Goal: Information Seeking & Learning: Learn about a topic

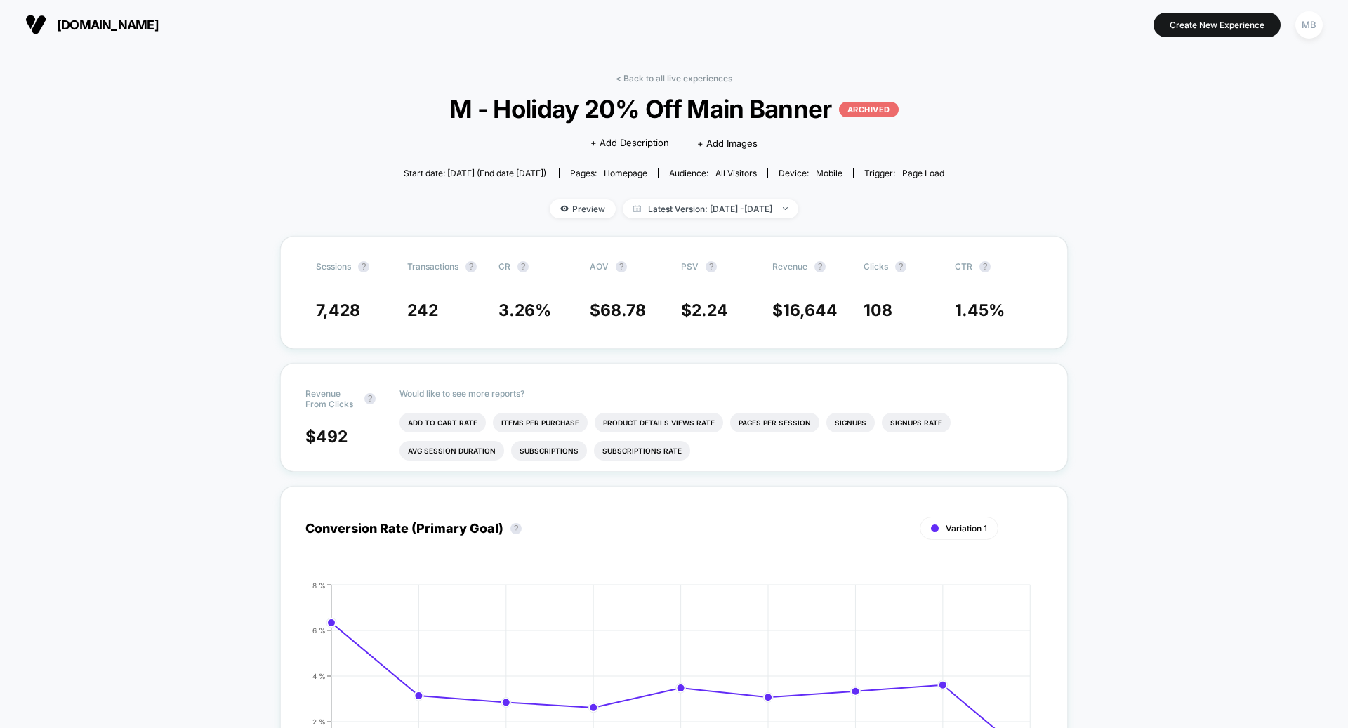
drag, startPoint x: 256, startPoint y: 250, endPoint x: 13, endPoint y: 125, distance: 273.2
click at [1310, 22] on div "MB" at bounding box center [1308, 24] width 27 height 27
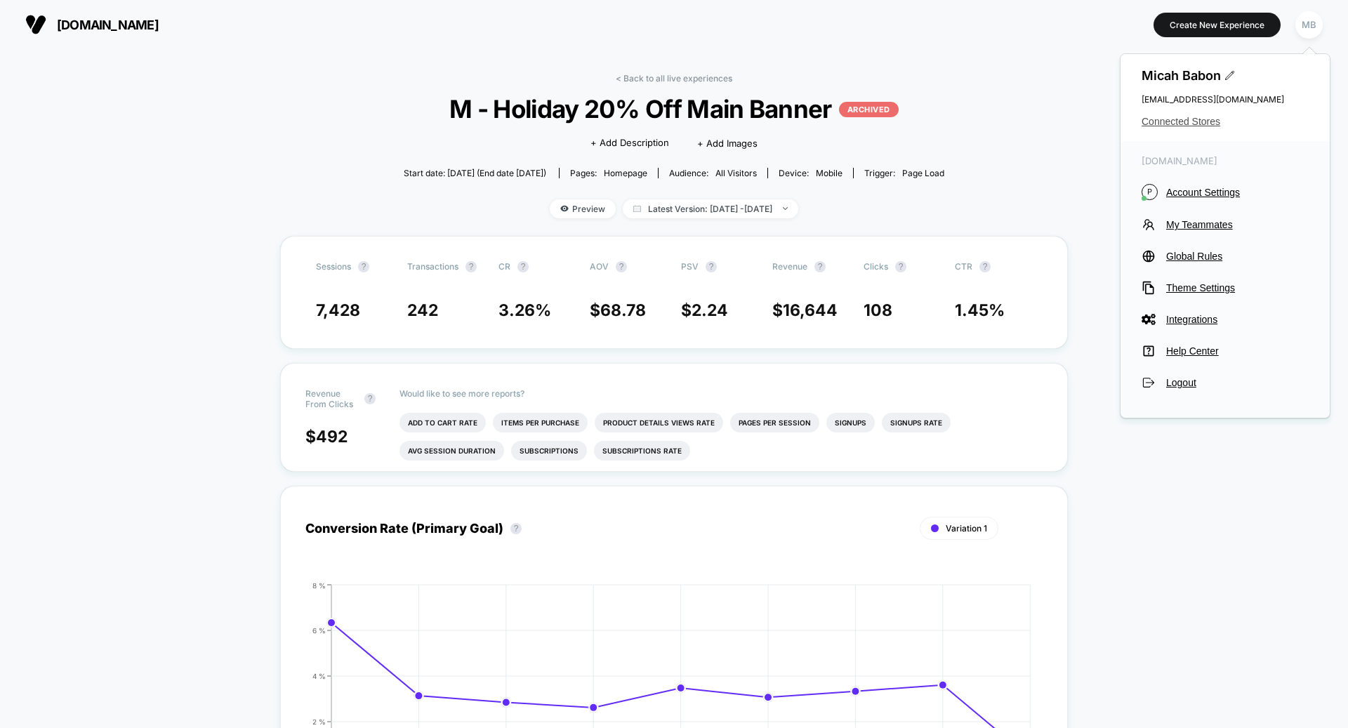
click at [1166, 122] on span "Connected Stores" at bounding box center [1224, 121] width 167 height 11
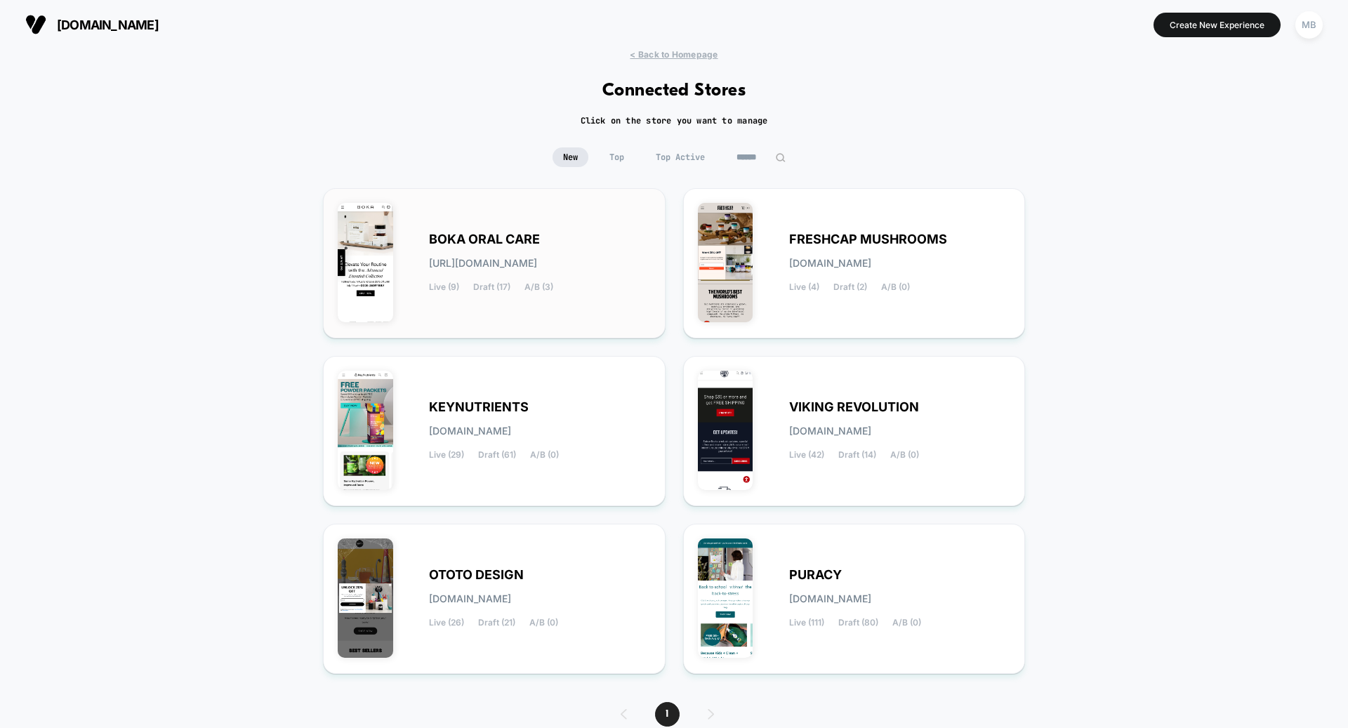
click at [595, 300] on div "BOKA ORAL CARE [URL][DOMAIN_NAME] Live (9) Draft (17) A/B (3)" at bounding box center [494, 263] width 313 height 121
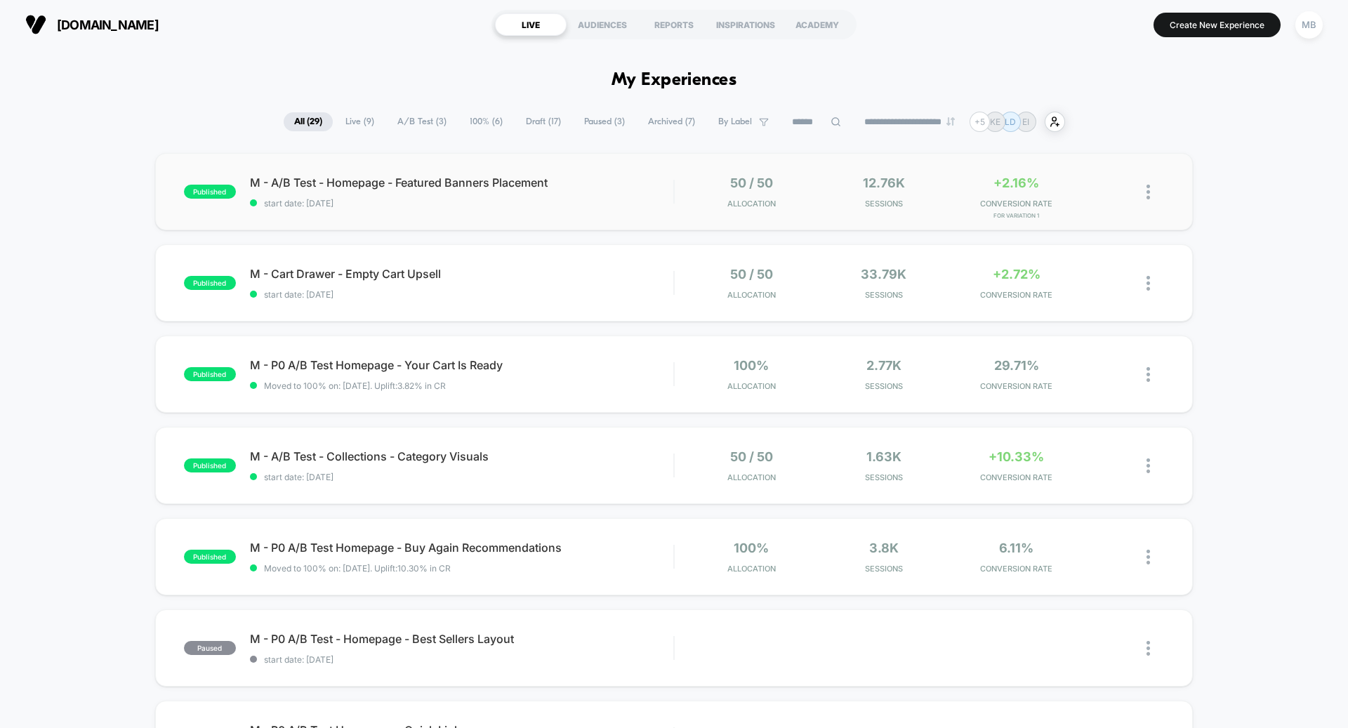
click at [489, 226] on div "published M - A/B Test - Homepage - Featured Banners Placement start date: [DAT…" at bounding box center [674, 191] width 1038 height 77
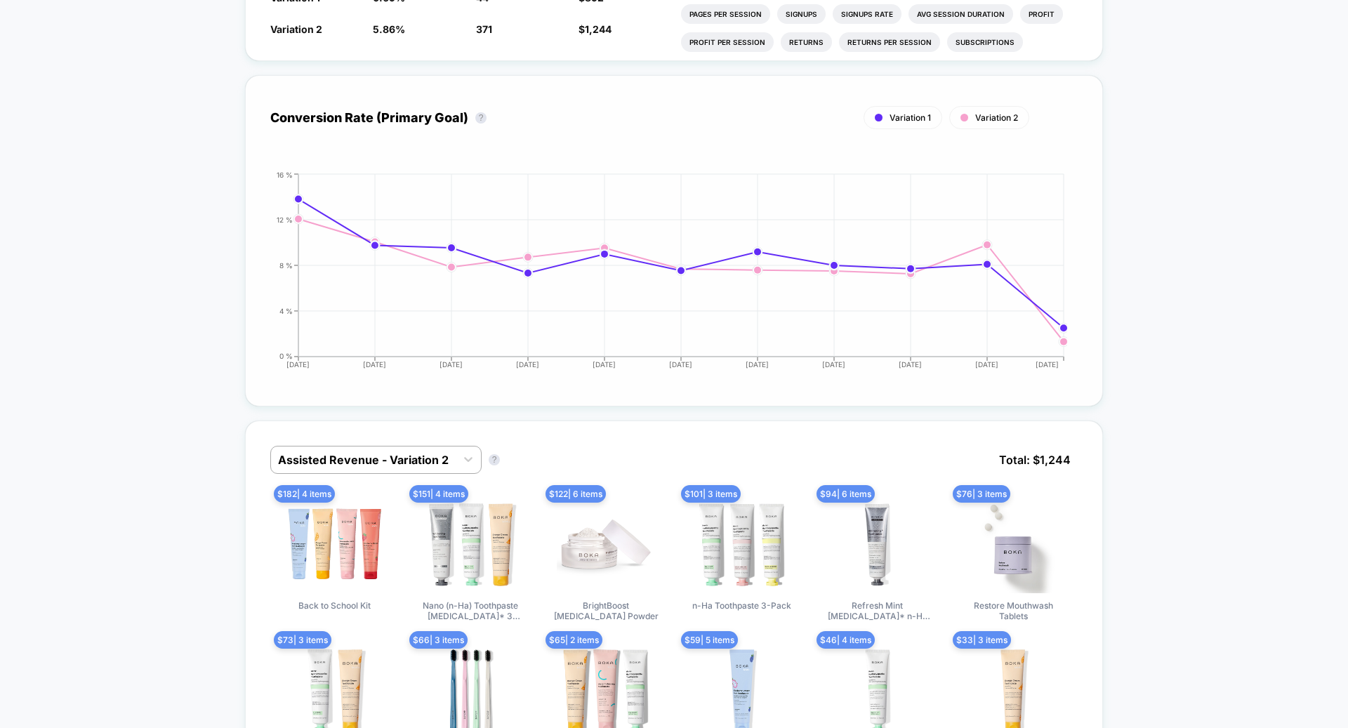
scroll to position [875, 0]
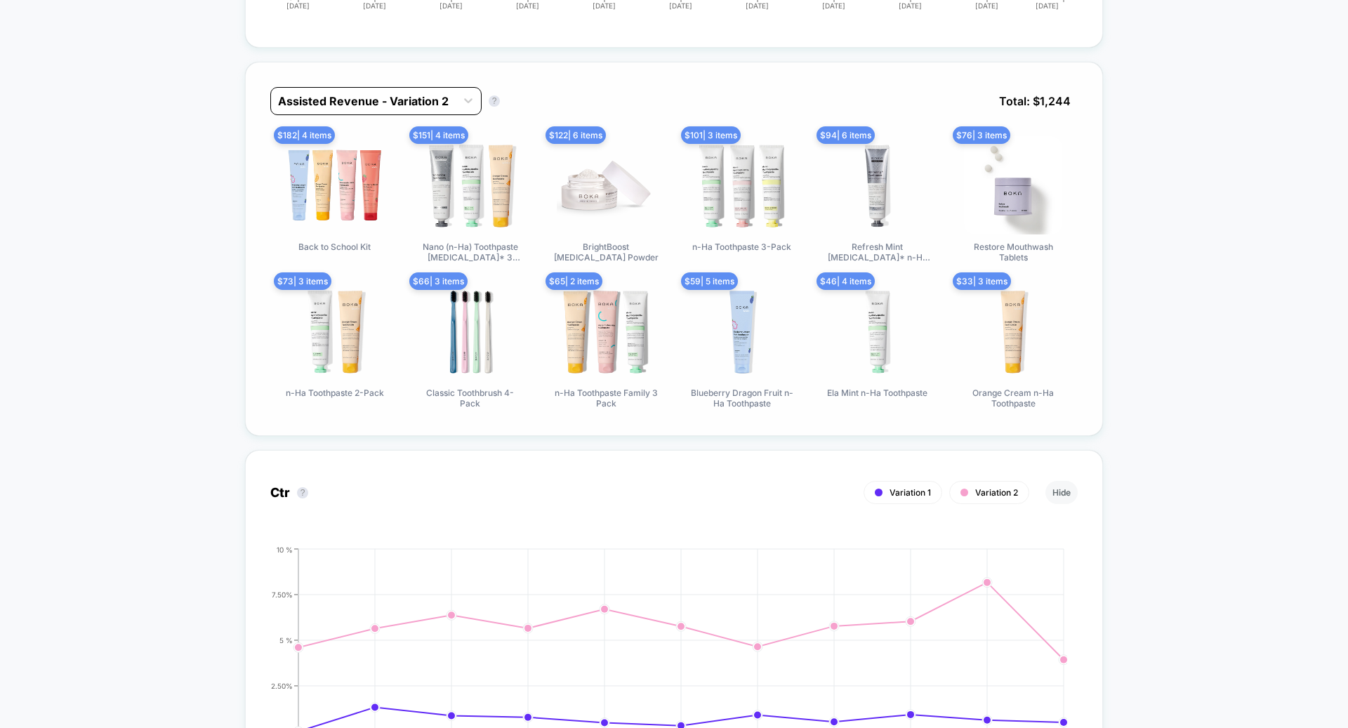
click at [379, 93] on div at bounding box center [363, 101] width 171 height 17
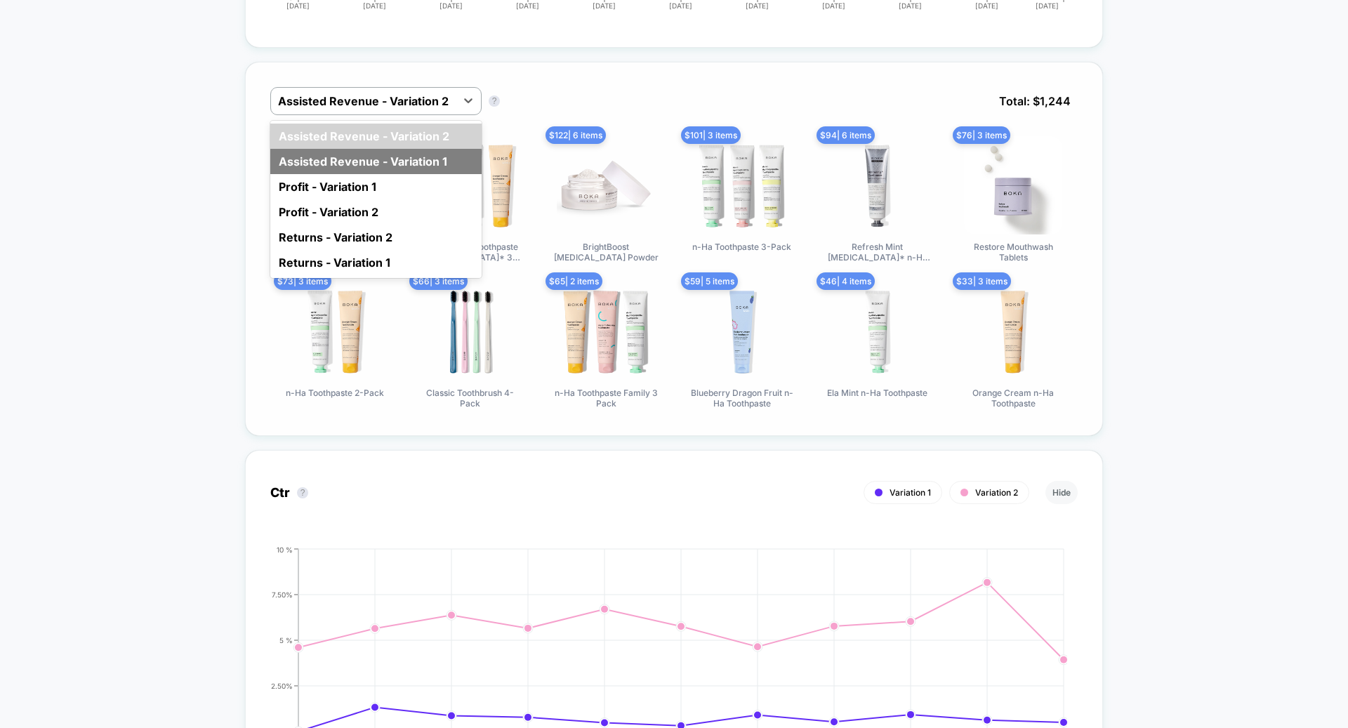
click at [434, 152] on div "Assisted Revenue - Variation 1" at bounding box center [375, 161] width 211 height 25
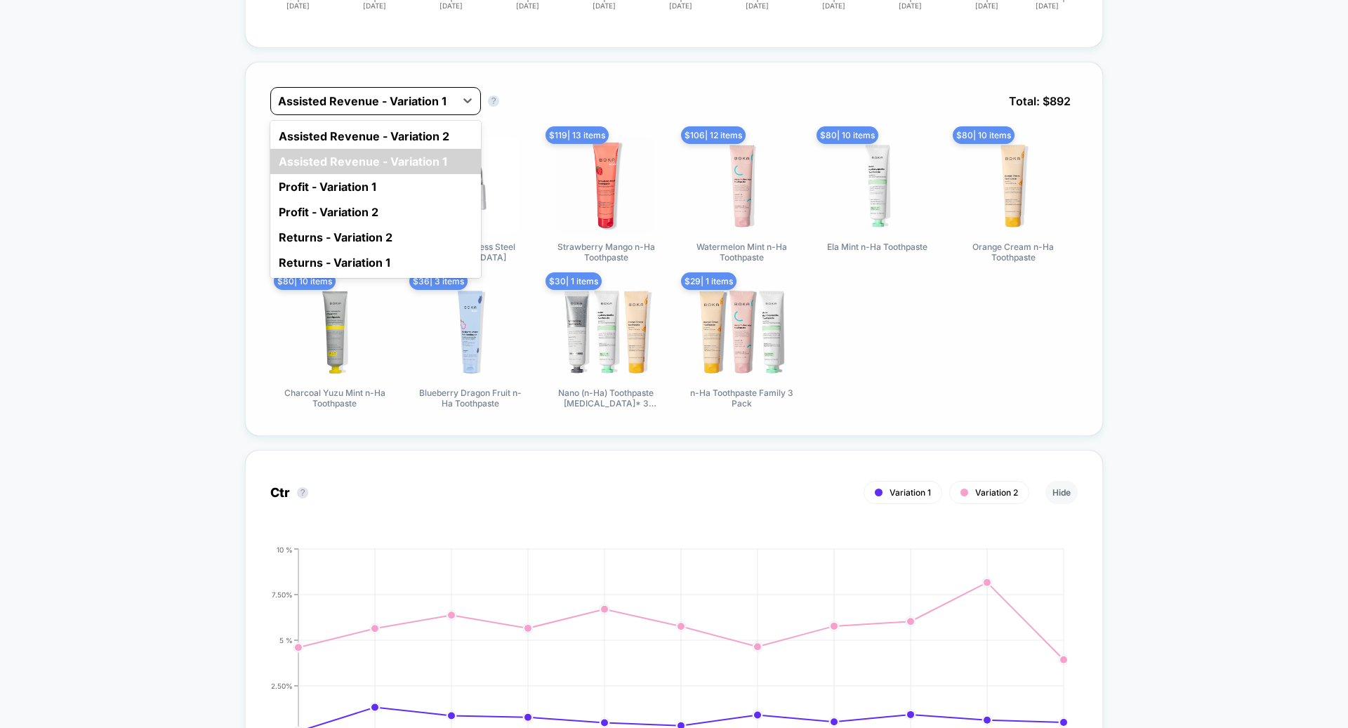
click at [435, 100] on div "Assisted Revenue - Variation 1" at bounding box center [363, 101] width 184 height 22
click at [435, 132] on div "Assisted Revenue - Variation 2" at bounding box center [375, 136] width 211 height 25
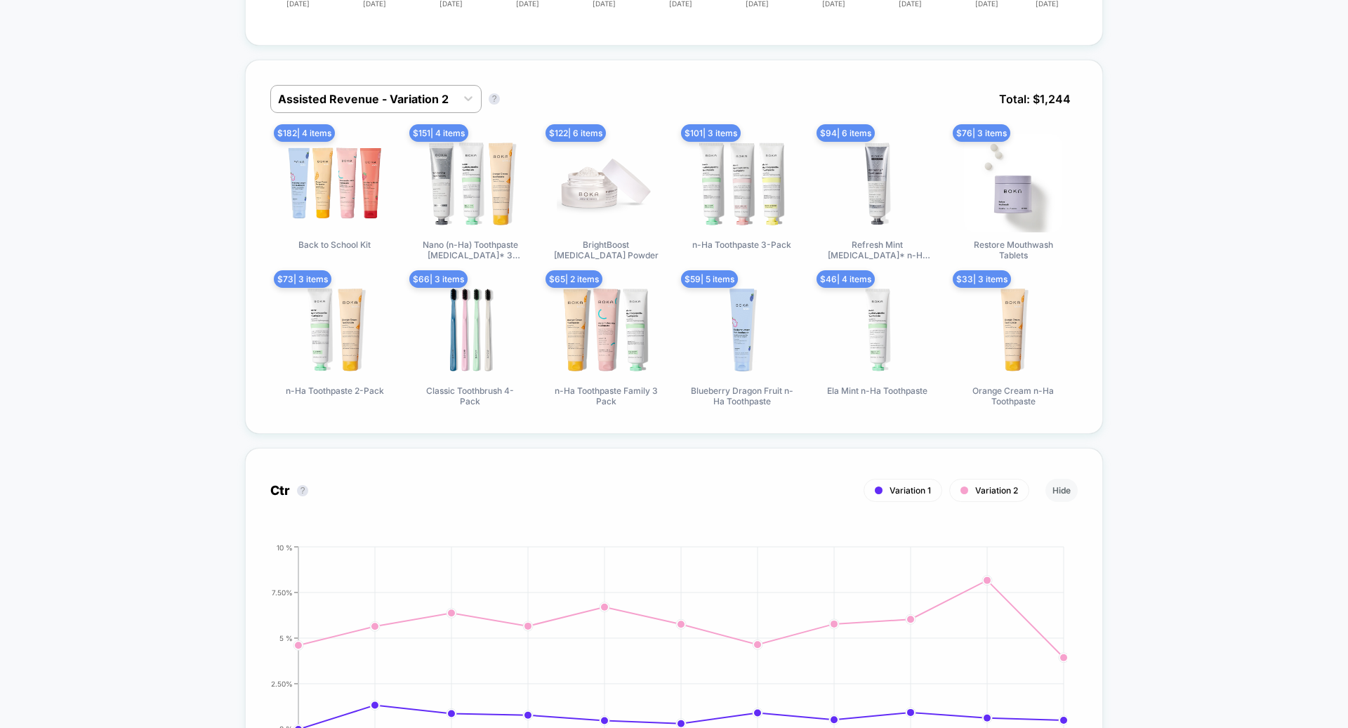
scroll to position [826, 0]
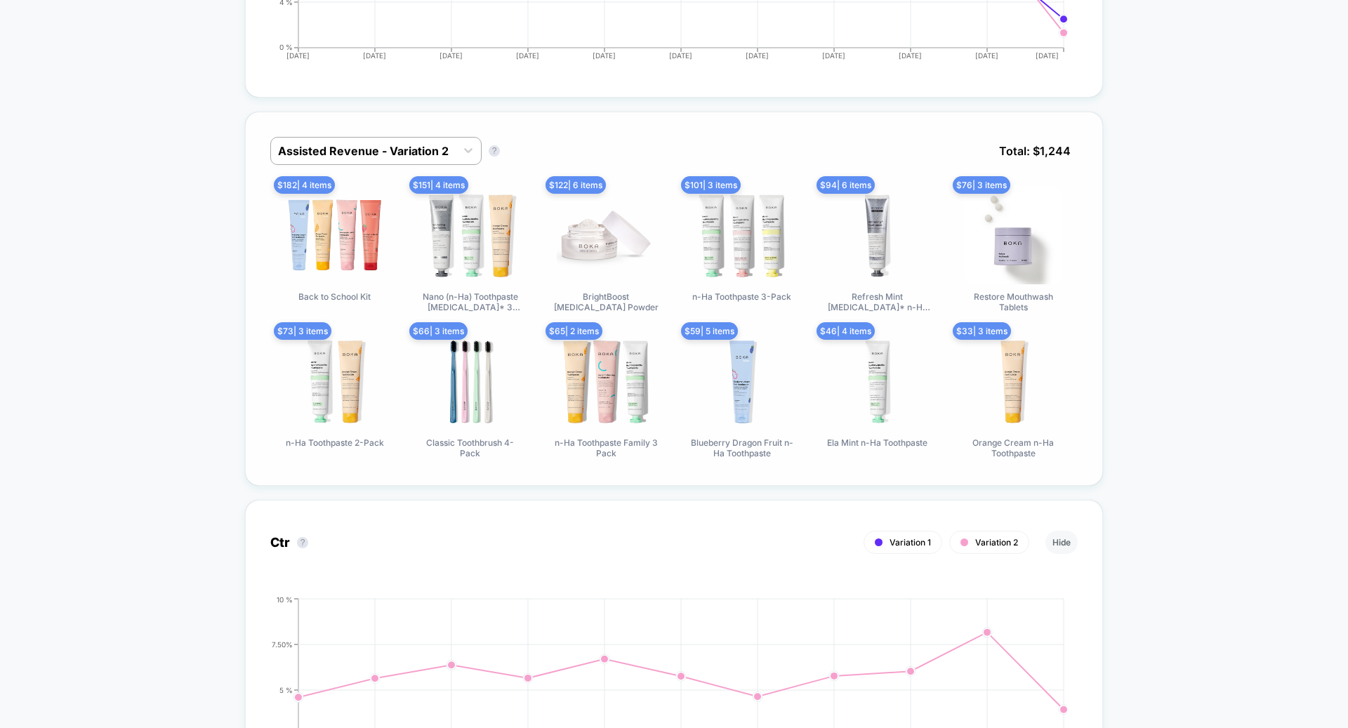
click at [430, 126] on div "Assisted Revenue - Variation 2 Assisted Revenue - Variation 2 ? Total: $ 1,244 …" at bounding box center [674, 299] width 858 height 374
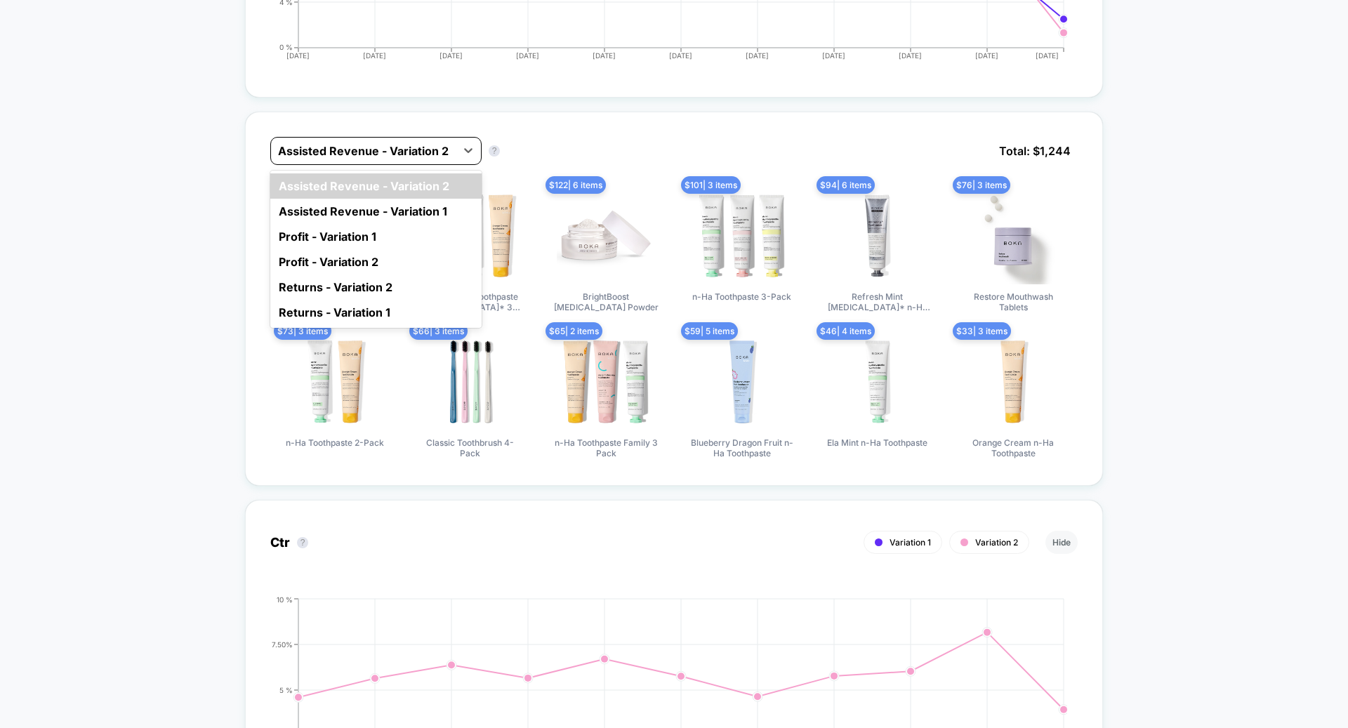
click at [417, 158] on div "Assisted Revenue - Variation 2" at bounding box center [375, 151] width 211 height 28
click at [358, 199] on div "Assisted Revenue - Variation 1" at bounding box center [375, 211] width 211 height 25
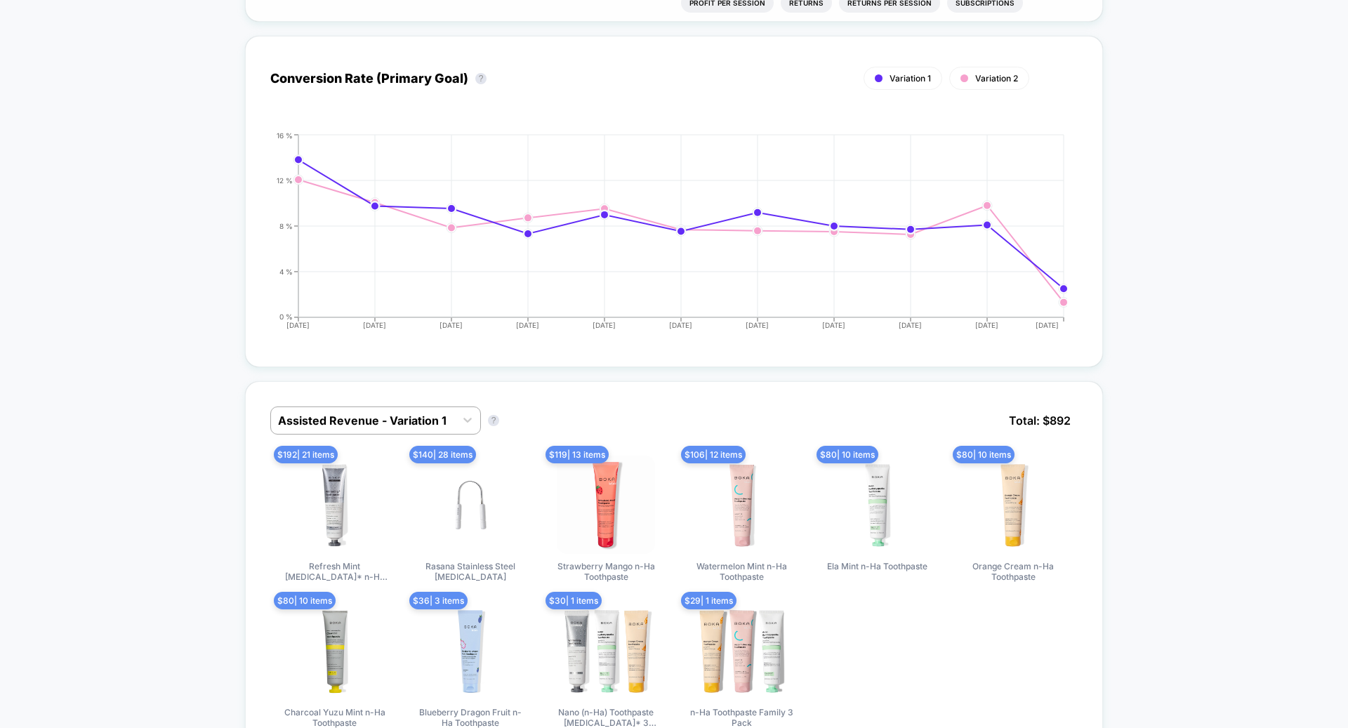
scroll to position [0, 0]
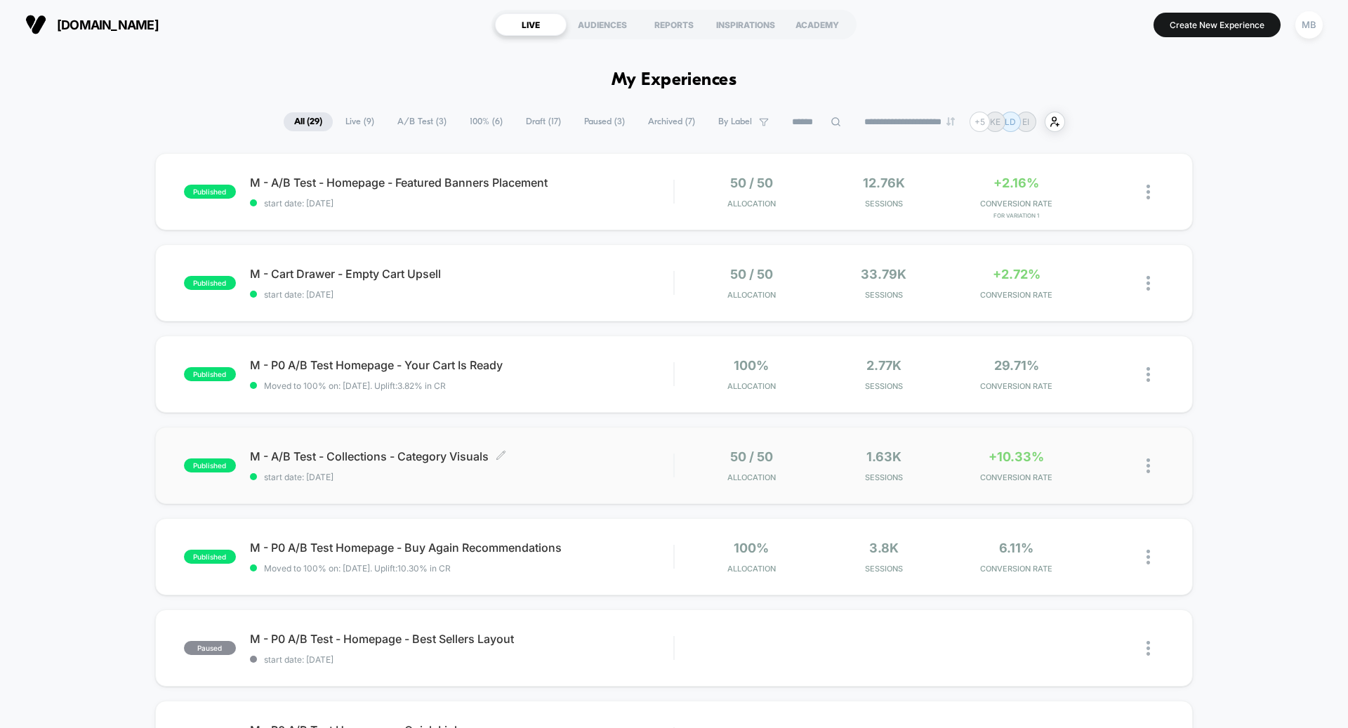
click at [525, 477] on span "start date: [DATE]" at bounding box center [461, 477] width 423 height 11
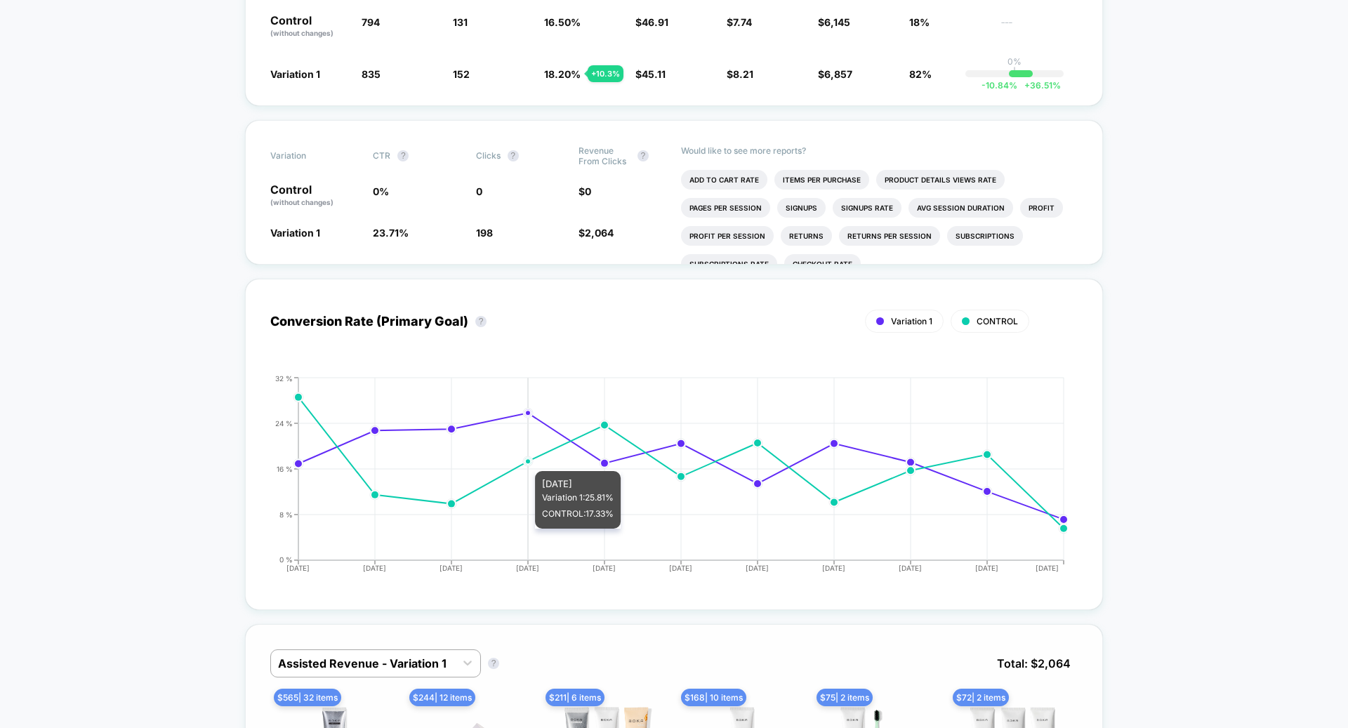
scroll to position [496, 0]
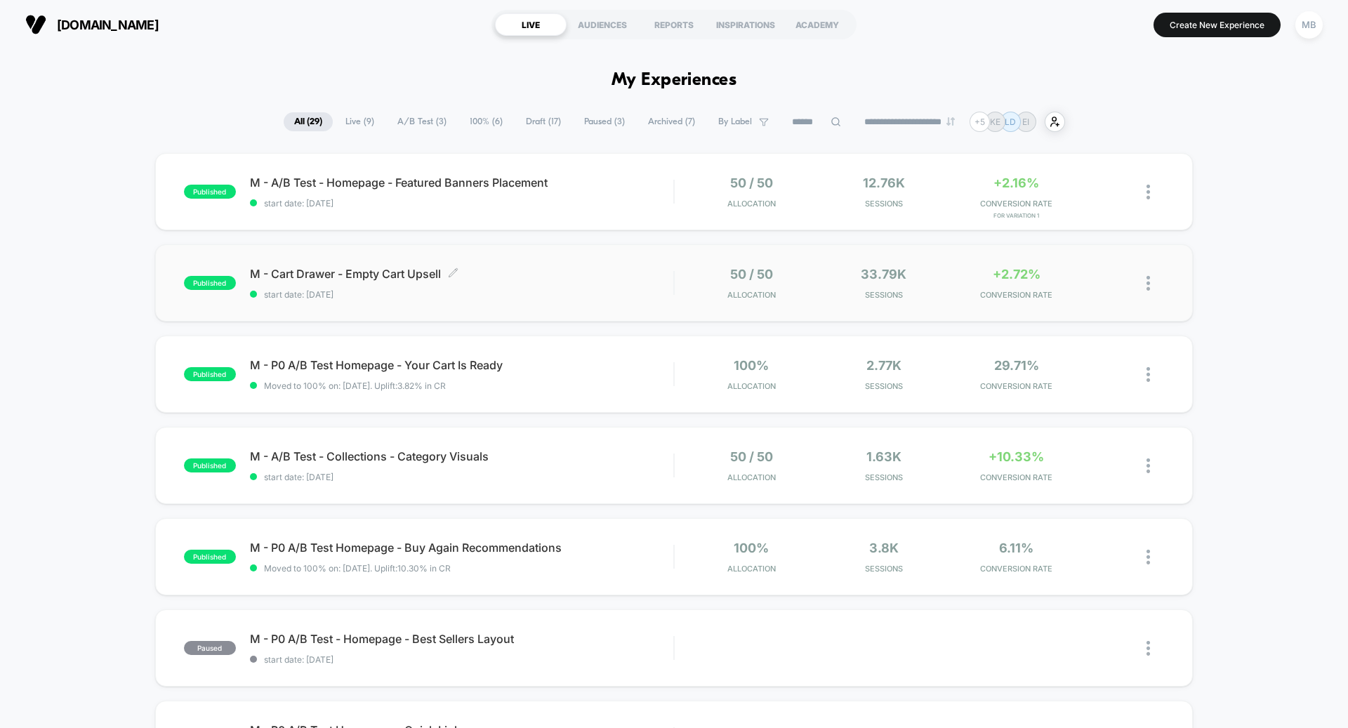
click at [444, 287] on div "M - Cart Drawer - Empty Cart Upsell Click to edit experience details Click to e…" at bounding box center [461, 283] width 423 height 33
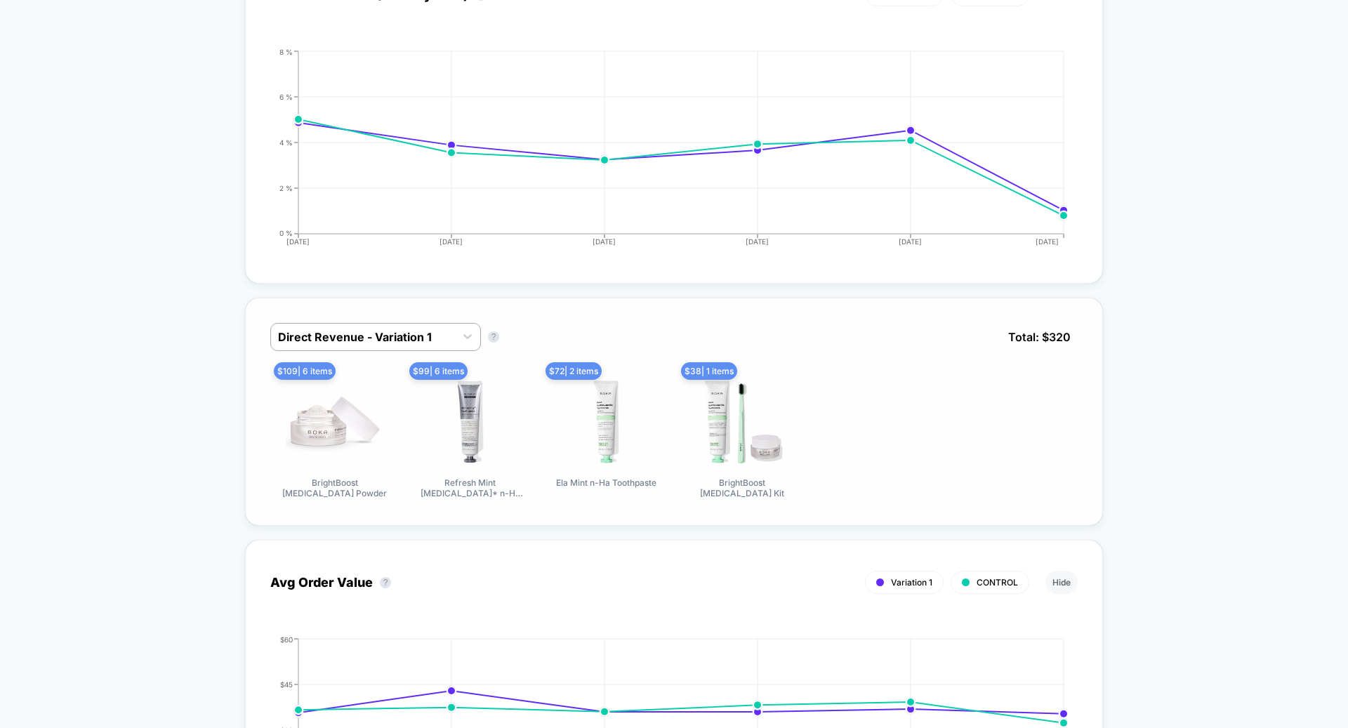
scroll to position [666, 0]
